Goal: Find specific page/section

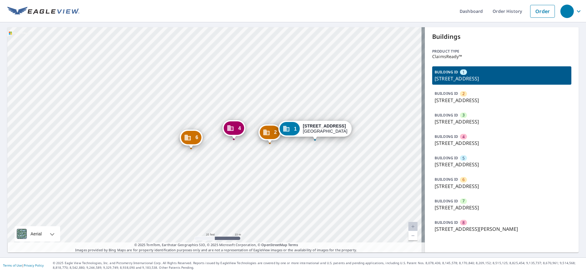
drag, startPoint x: 233, startPoint y: 193, endPoint x: 263, endPoint y: 200, distance: 30.7
click at [263, 200] on div "2 1907 W University Ave Wichita, KS 67213 3 1910 W University Ave Wichita, KS 6…" at bounding box center [216, 139] width 418 height 225
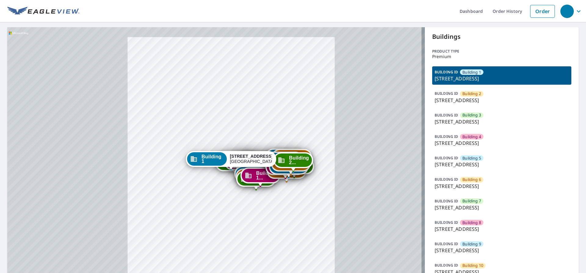
drag, startPoint x: 241, startPoint y: 188, endPoint x: 249, endPoint y: 135, distance: 53.7
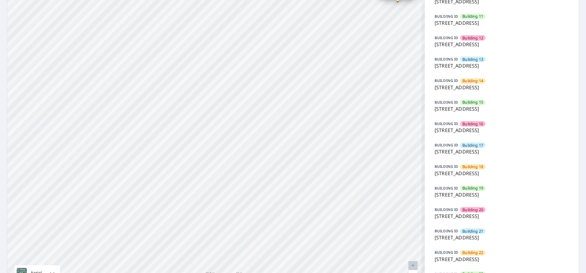
scroll to position [275, 0]
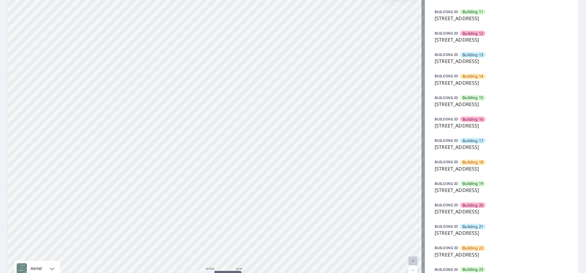
click at [474, 188] on p "9605 Park Drive, Omaha, NE, 68127" at bounding box center [502, 189] width 134 height 7
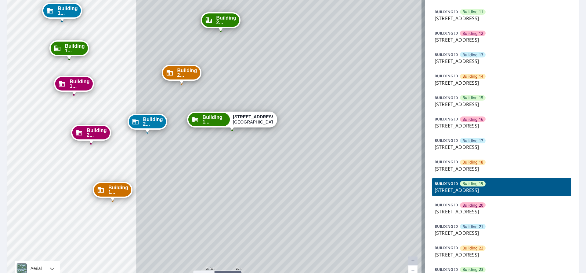
drag, startPoint x: 192, startPoint y: 29, endPoint x: 211, endPoint y: 148, distance: 120.2
click at [211, 148] on div "Building 1 9605 Park Drive Omaha, NE 68127 Building 2 9605 Park Drive Omaha, NE…" at bounding box center [216, 19] width 418 height 534
